Goal: Entertainment & Leisure: Consume media (video, audio)

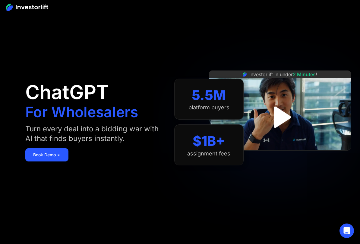
click at [286, 115] on img "open lightbox" at bounding box center [280, 117] width 39 height 39
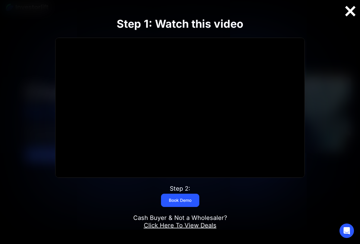
click at [353, 13] on div at bounding box center [350, 11] width 19 height 13
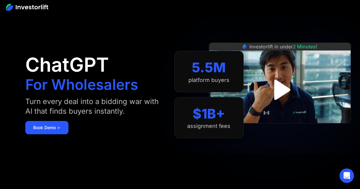
click at [284, 82] on img "open lightbox" at bounding box center [280, 89] width 37 height 37
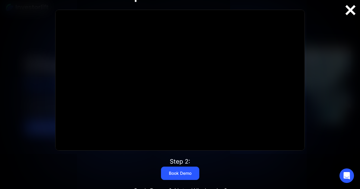
click at [351, 11] on div at bounding box center [350, 10] width 19 height 13
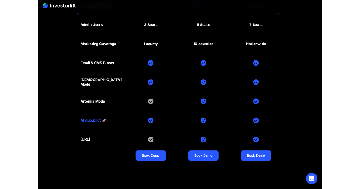
scroll to position [2903, 0]
